Goal: Information Seeking & Learning: Learn about a topic

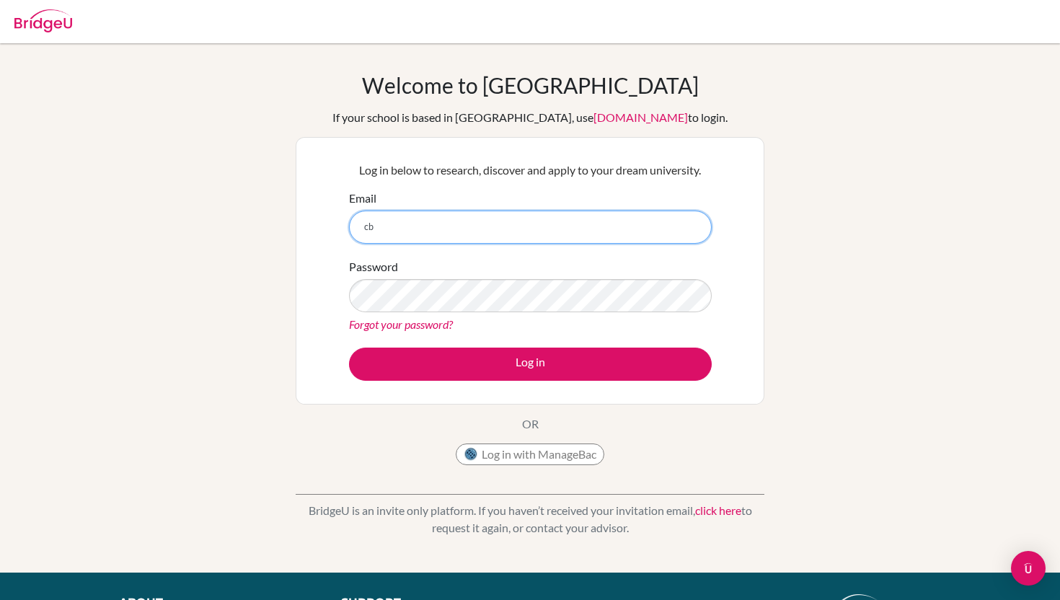
click at [428, 234] on input "cb" at bounding box center [530, 227] width 363 height 33
type input "cbernardo@mischool.edu.ph"
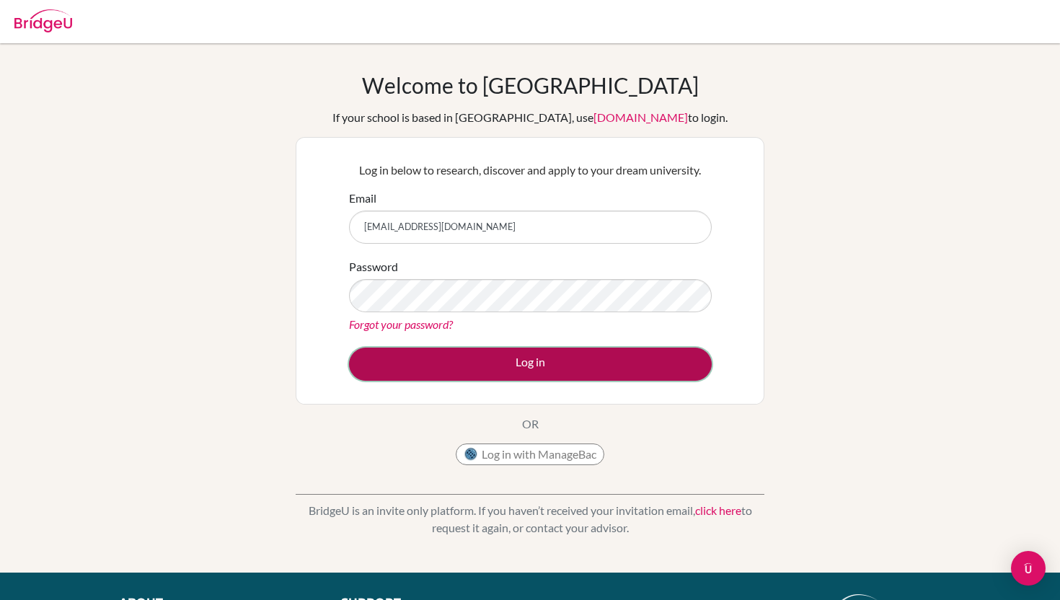
click at [488, 369] on button "Log in" at bounding box center [530, 364] width 363 height 33
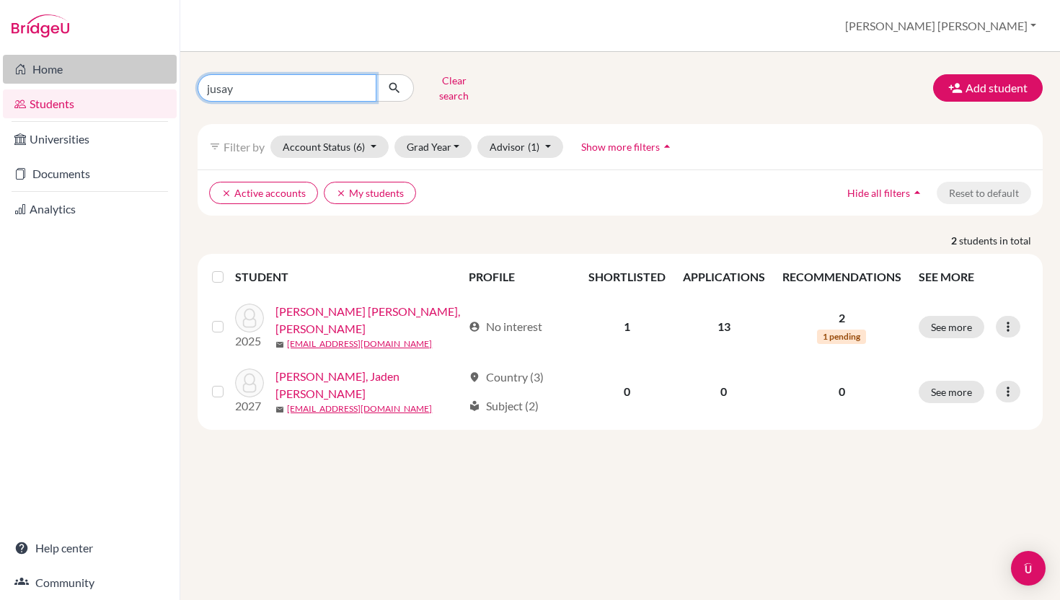
drag, startPoint x: 300, startPoint y: 79, endPoint x: 140, endPoint y: 79, distance: 160.1
click at [140, 79] on div "Home Students Universities Documents Analytics Help center Community Students o…" at bounding box center [530, 300] width 1060 height 600
type input "[PERSON_NAME]"
click button "submit" at bounding box center [395, 87] width 38 height 27
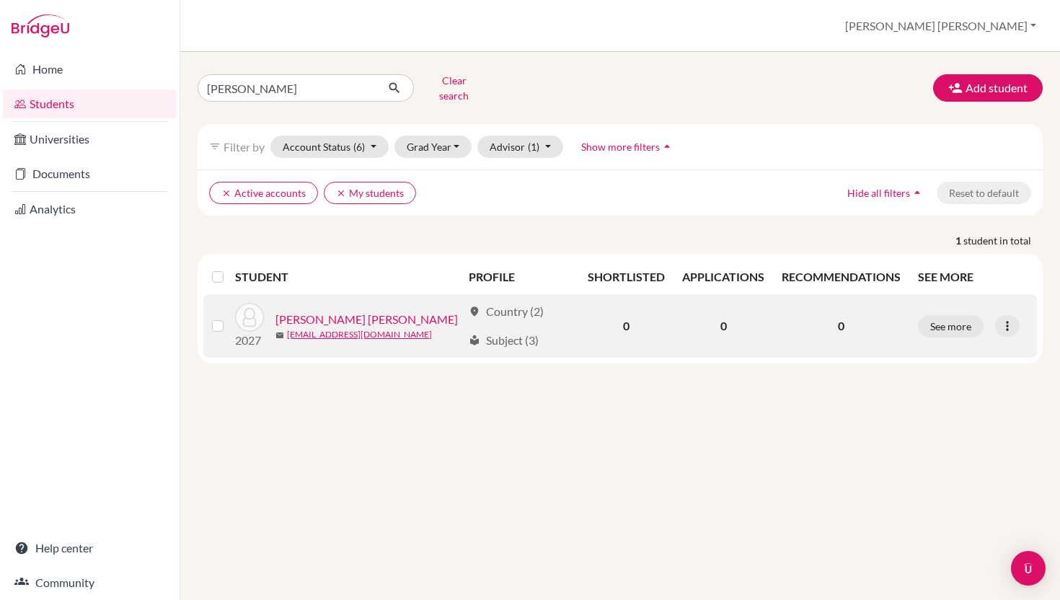
click at [308, 312] on link "[PERSON_NAME] [PERSON_NAME]" at bounding box center [366, 319] width 182 height 17
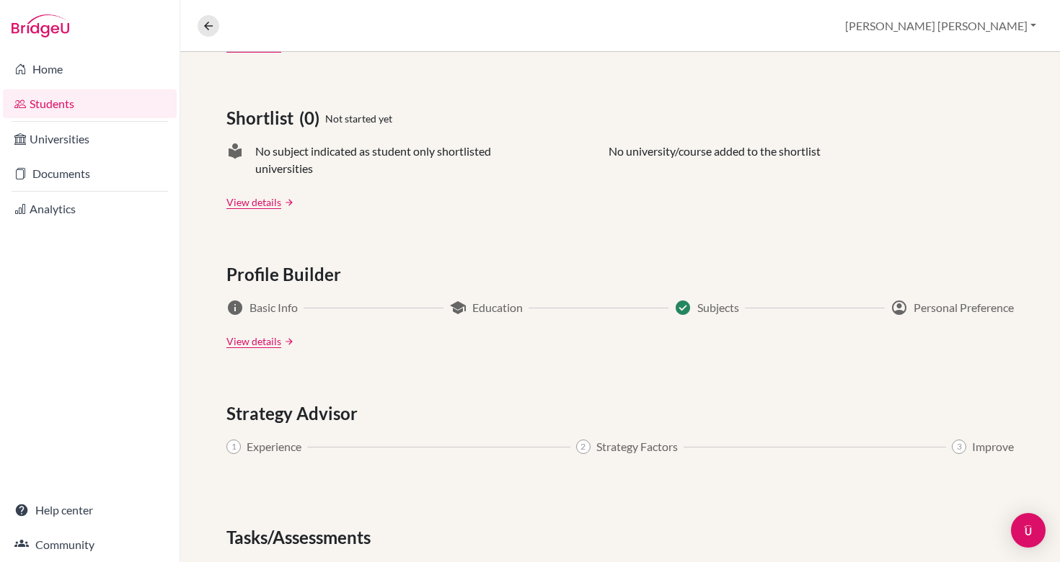
scroll to position [706, 0]
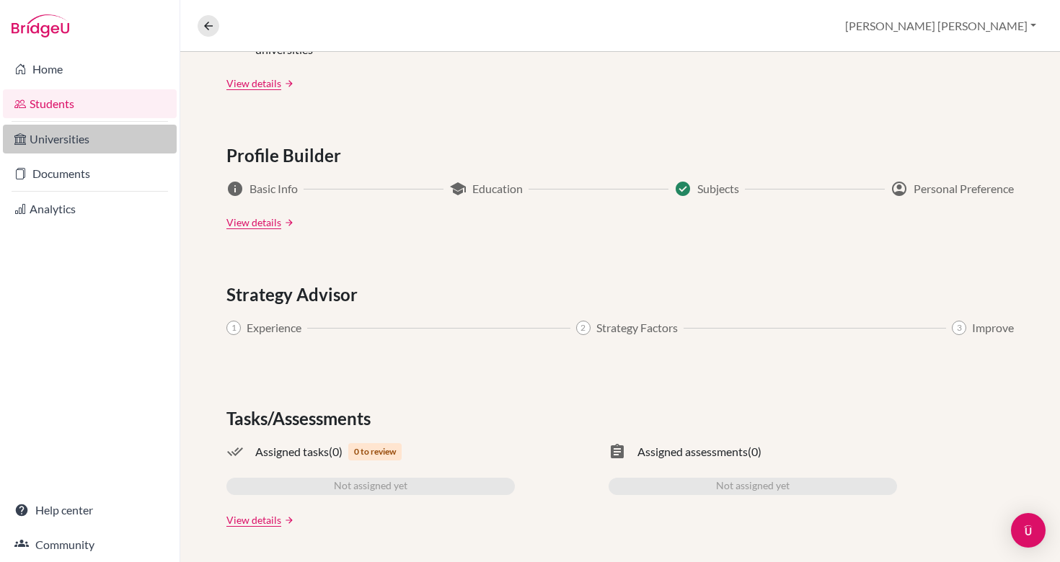
click at [73, 146] on link "Universities" at bounding box center [90, 139] width 174 height 29
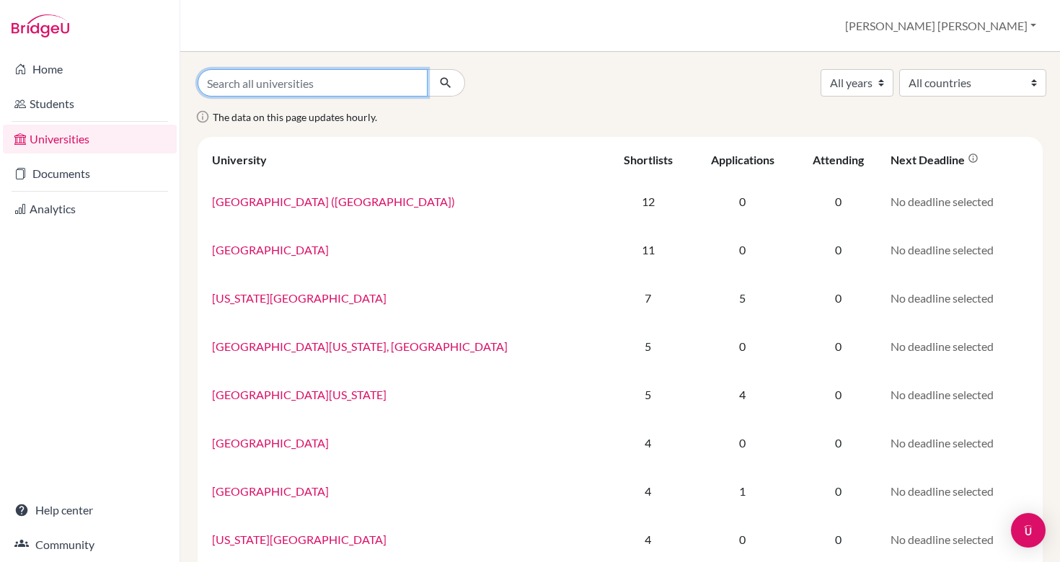
click at [300, 81] on input "Search all universities" at bounding box center [313, 82] width 230 height 27
type input "Universities in [US_STATE]"
click at [427, 69] on button "submit" at bounding box center [446, 82] width 38 height 27
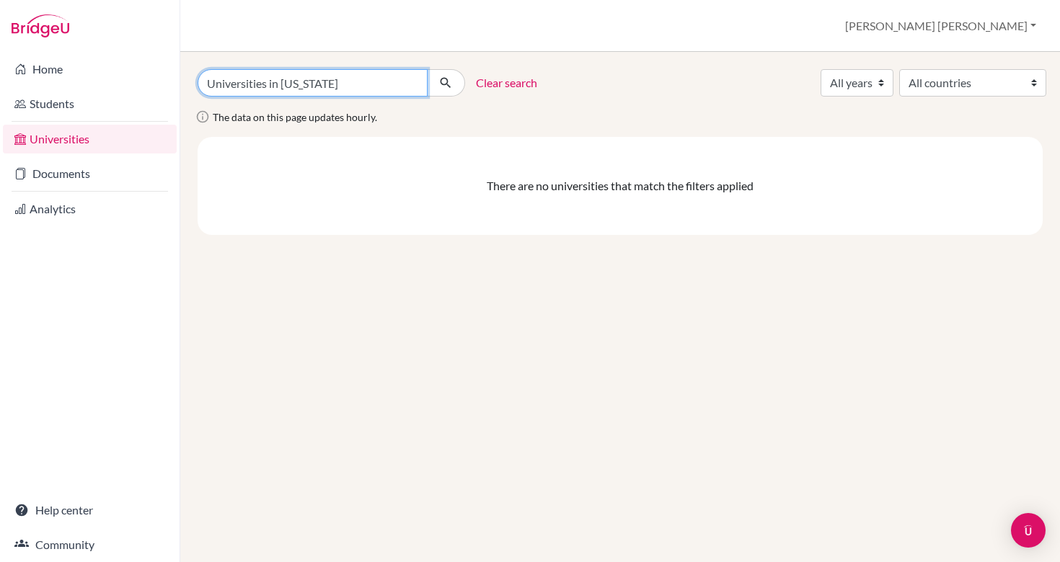
drag, startPoint x: 341, startPoint y: 84, endPoint x: 185, endPoint y: 75, distance: 156.8
click at [185, 75] on div "Universities in California Clear search All years 2028 2027 2026 2025 2024 2023…" at bounding box center [620, 307] width 880 height 511
type input "Colleges in"
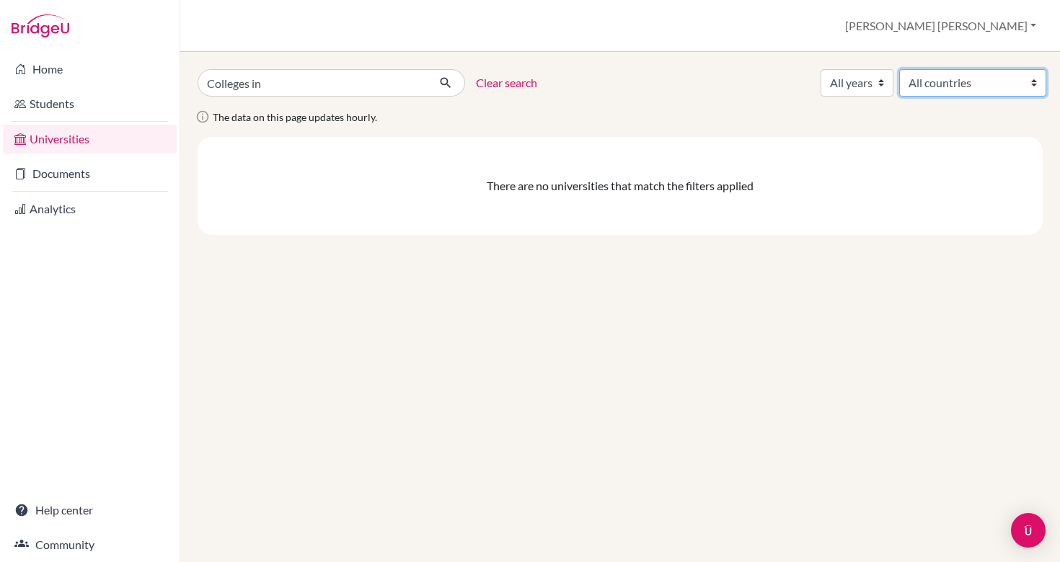
click at [983, 86] on select "All countries Australia Canada China Denmark Japan Philippines Singapore South …" at bounding box center [972, 82] width 147 height 27
select select "234"
click at [449, 84] on icon "submit" at bounding box center [445, 83] width 14 height 14
select select "234"
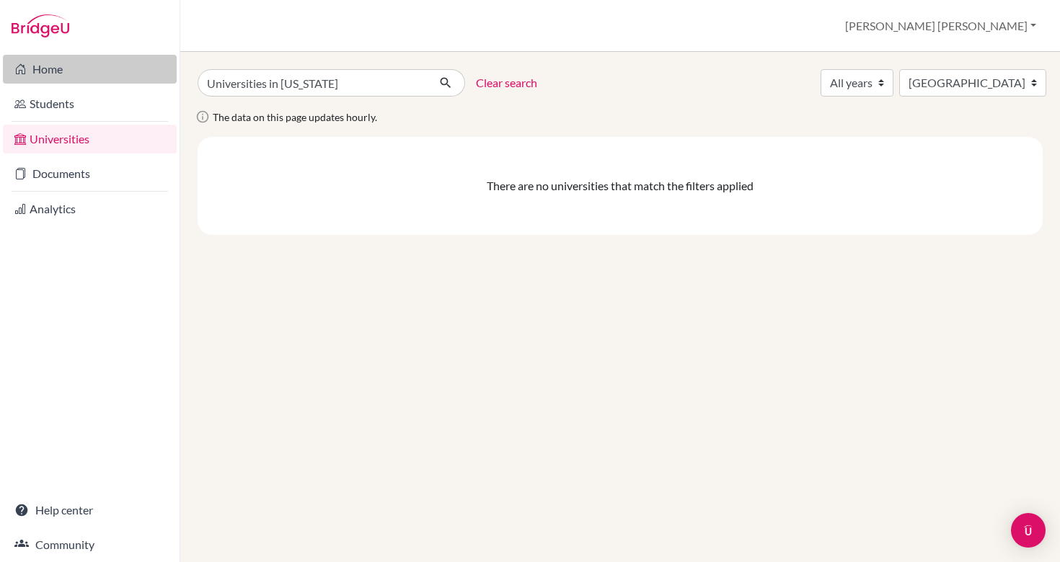
click at [117, 81] on div "Home Students Universities Documents Analytics Help center Community Universiti…" at bounding box center [530, 281] width 1060 height 562
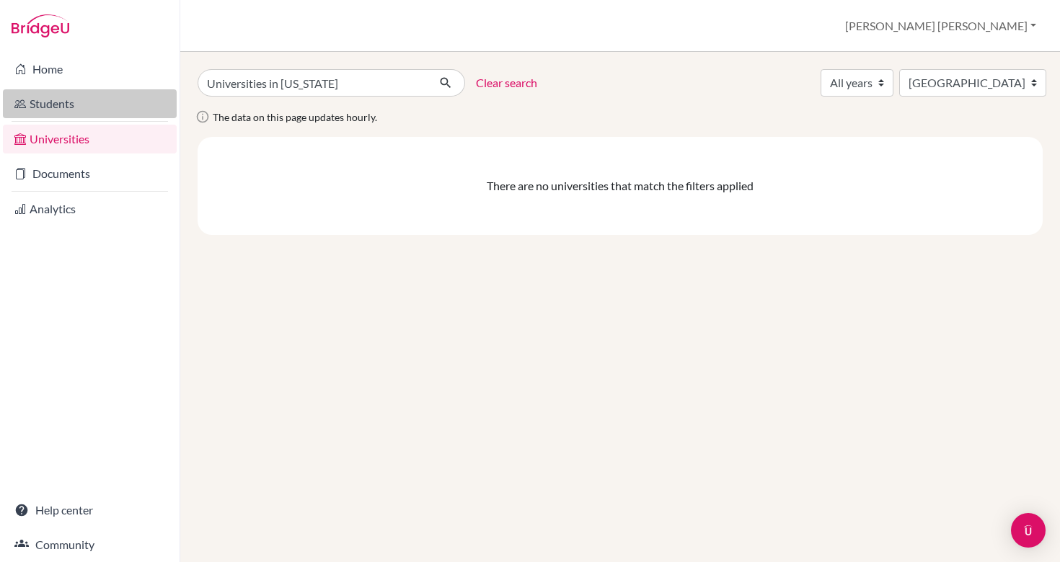
click at [69, 108] on link "Students" at bounding box center [90, 103] width 174 height 29
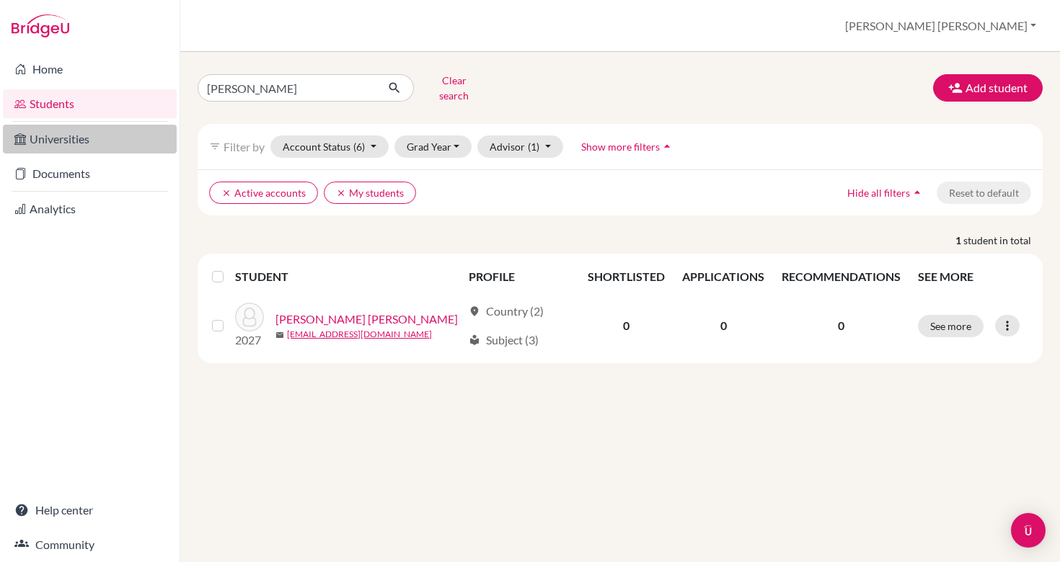
click at [87, 138] on link "Universities" at bounding box center [90, 139] width 174 height 29
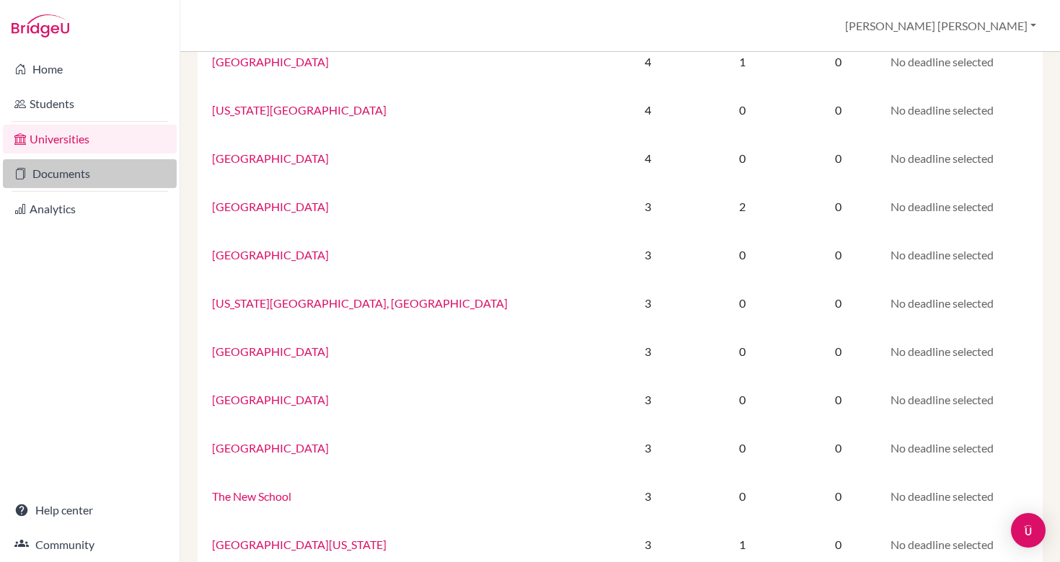
scroll to position [436, 0]
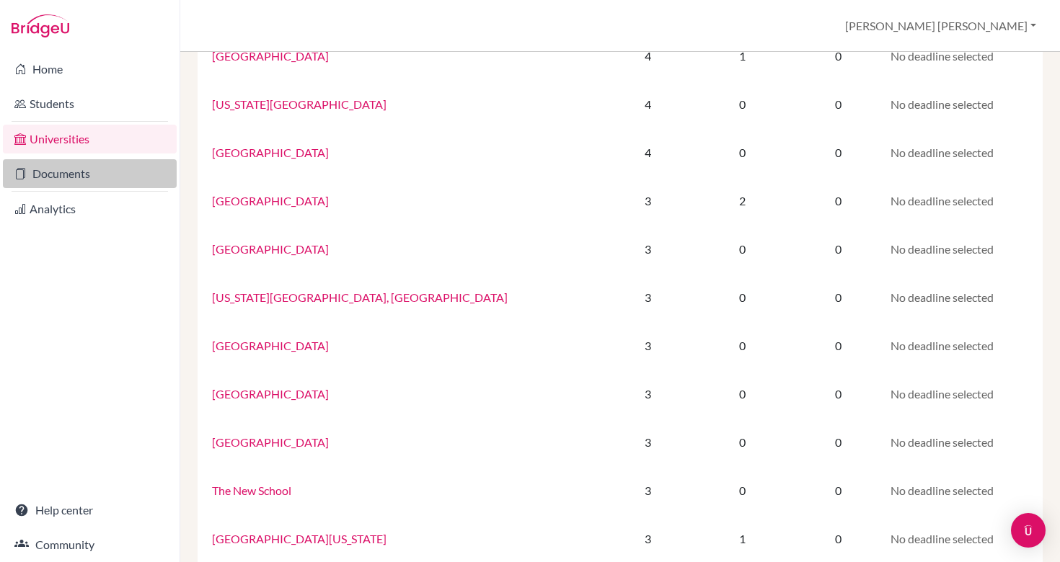
click at [89, 182] on link "Documents" at bounding box center [90, 173] width 174 height 29
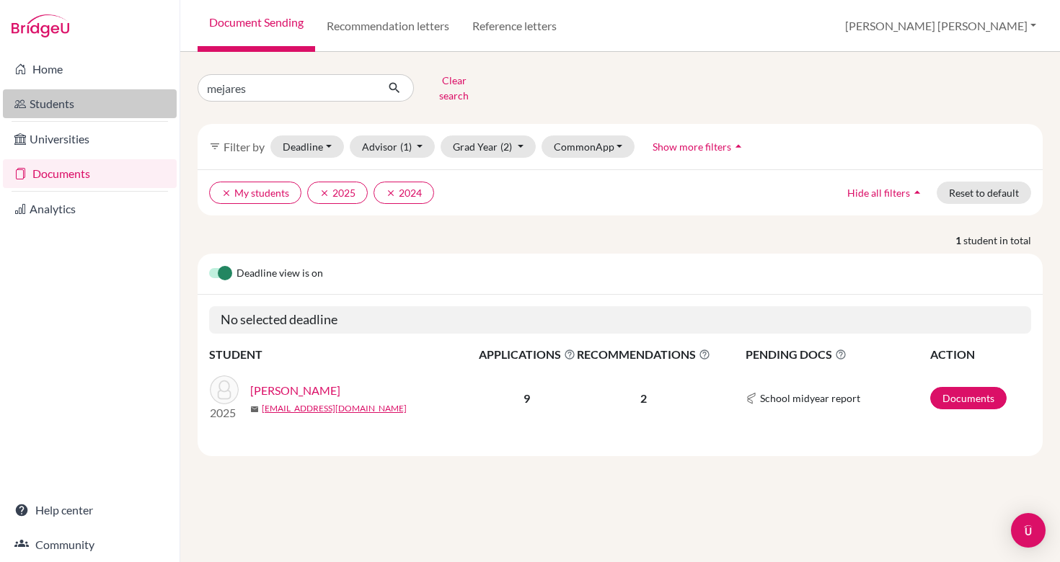
click at [76, 97] on link "Students" at bounding box center [90, 103] width 174 height 29
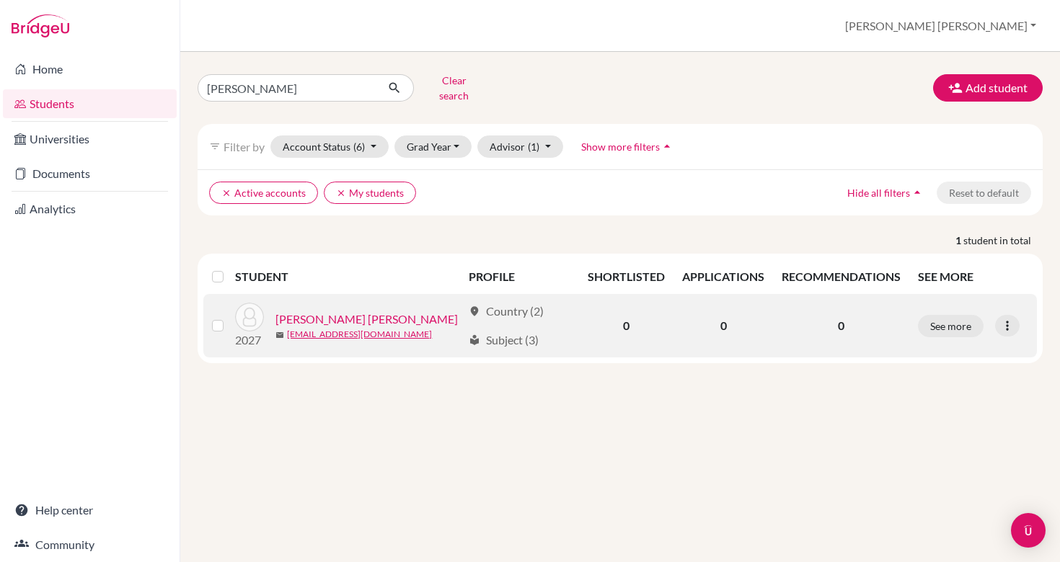
click at [358, 311] on link "[PERSON_NAME] [PERSON_NAME]" at bounding box center [366, 319] width 182 height 17
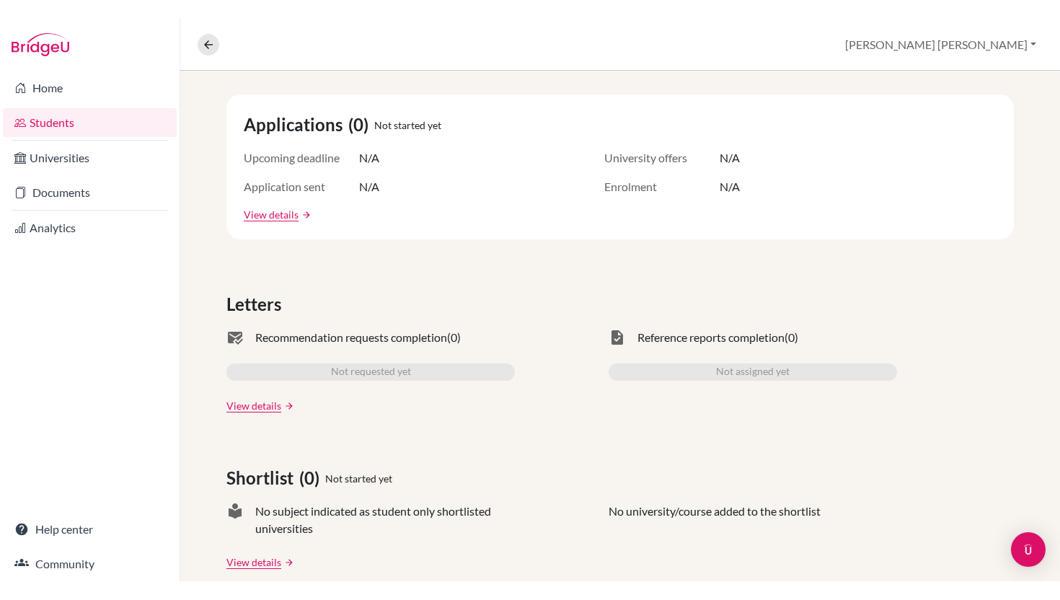
scroll to position [229, 0]
